Goal: Information Seeking & Learning: Find specific fact

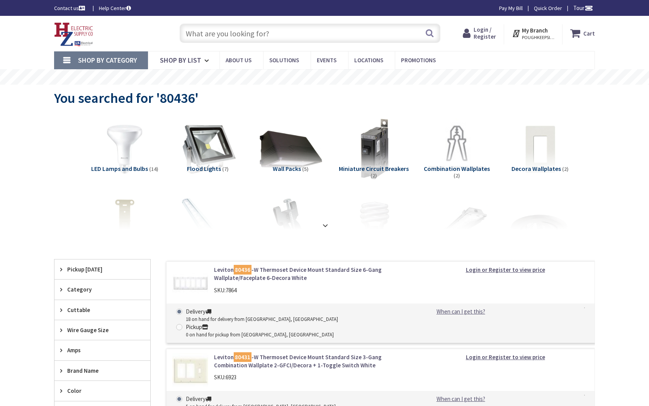
type input "[PERSON_NAME][GEOGRAPHIC_DATA], [STREET_ADDRESS][PERSON_NAME]"
